Goal: Check status: Check status

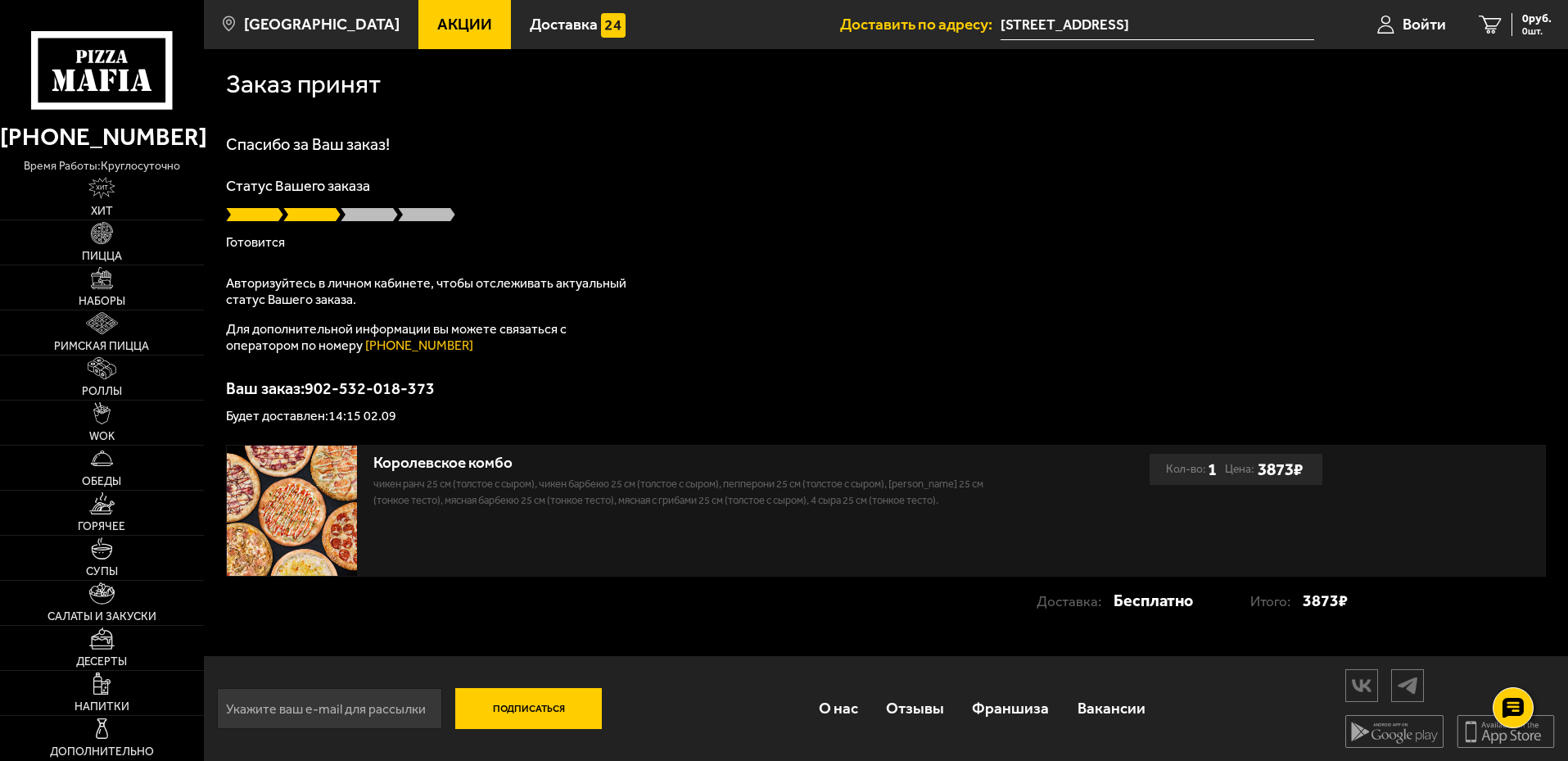
scroll to position [1, 0]
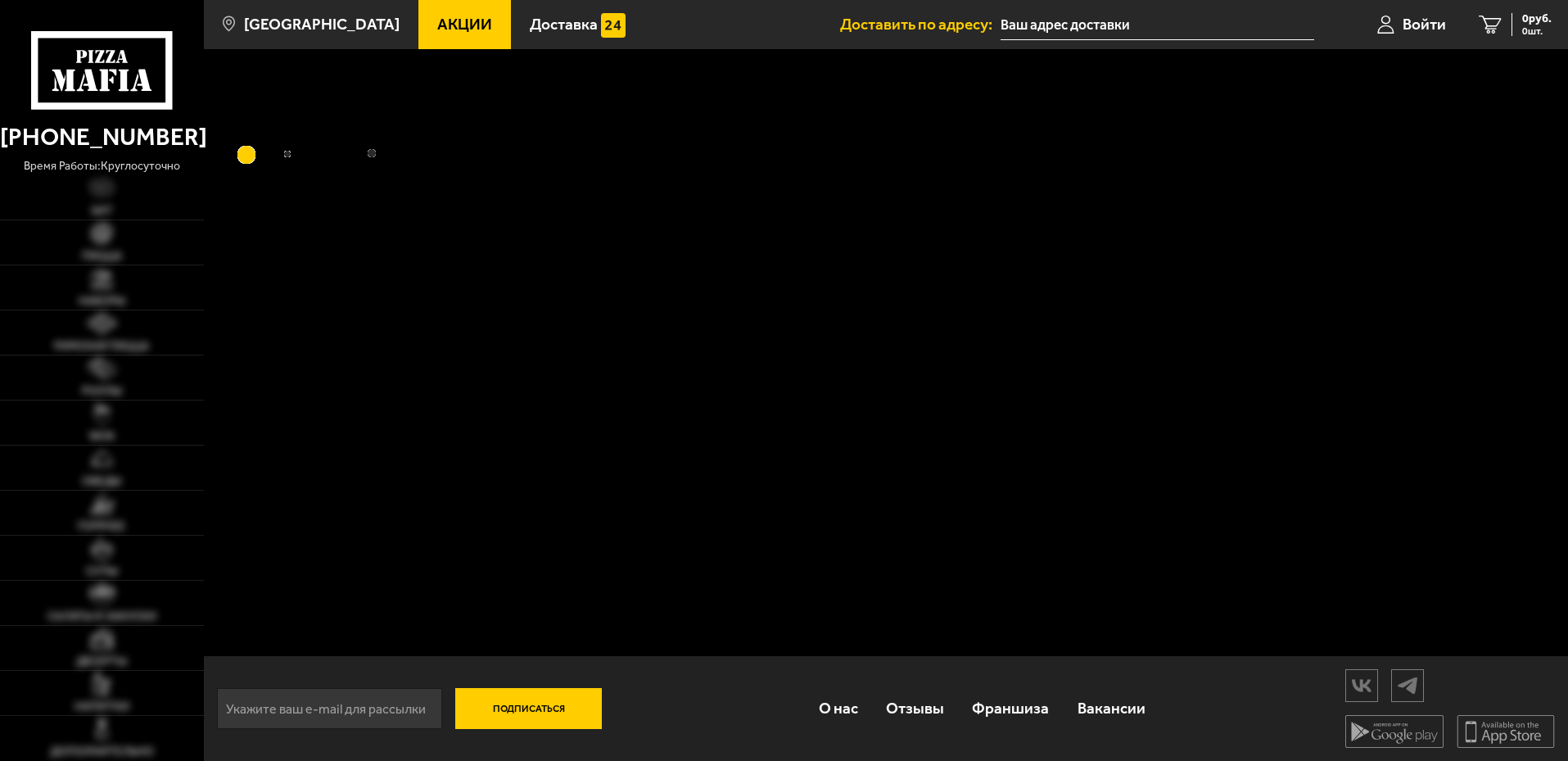
type input "[STREET_ADDRESS]"
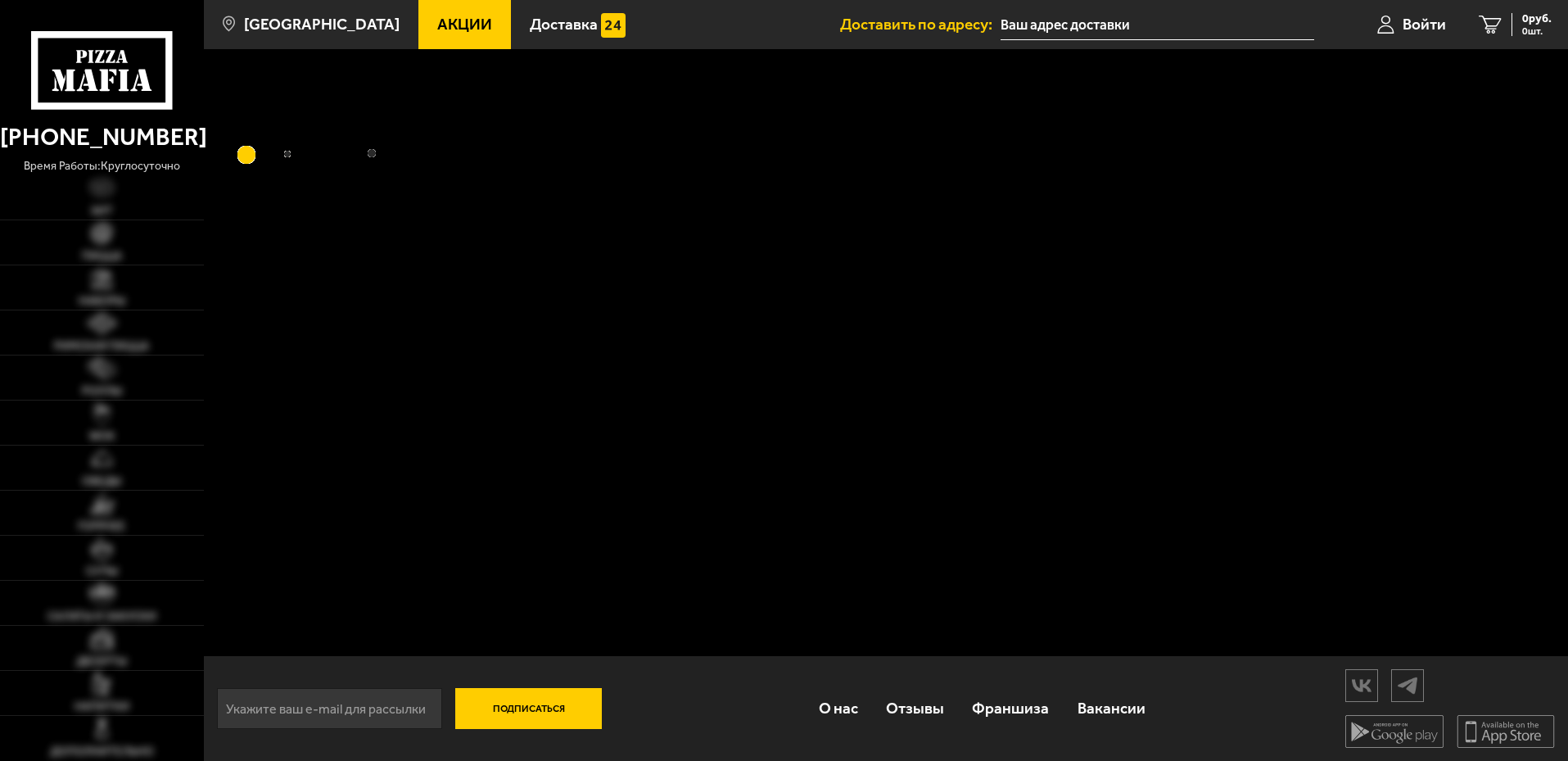
type input "[STREET_ADDRESS]"
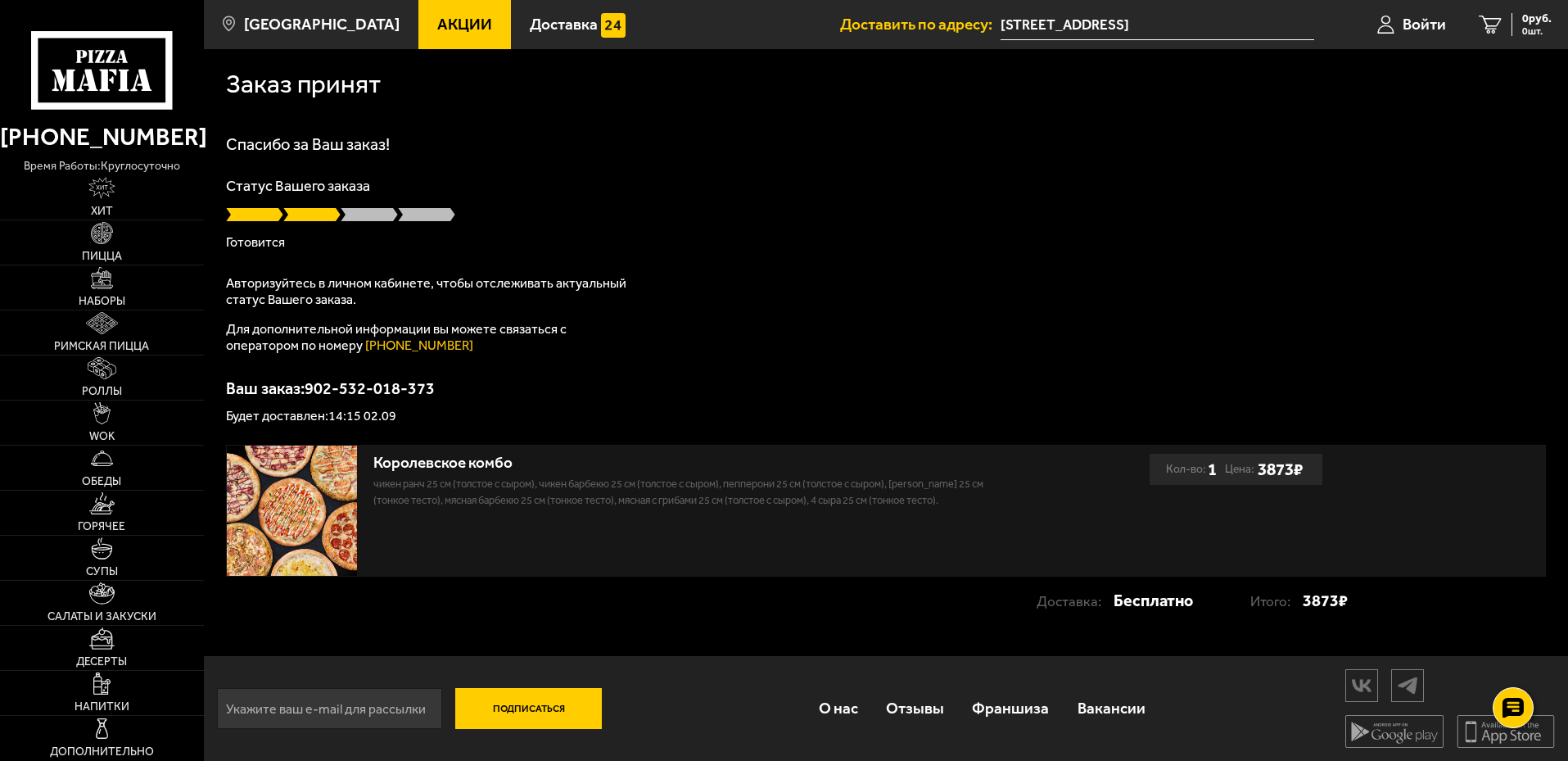
click at [371, 217] on span at bounding box center [369, 214] width 57 height 16
click at [863, 334] on div "Спасибо за Ваш заказ! Статус Вашего заказа Готовится Авторизуйтесь в личном каб…" at bounding box center [886, 278] width 1320 height 287
